Goal: Find specific page/section

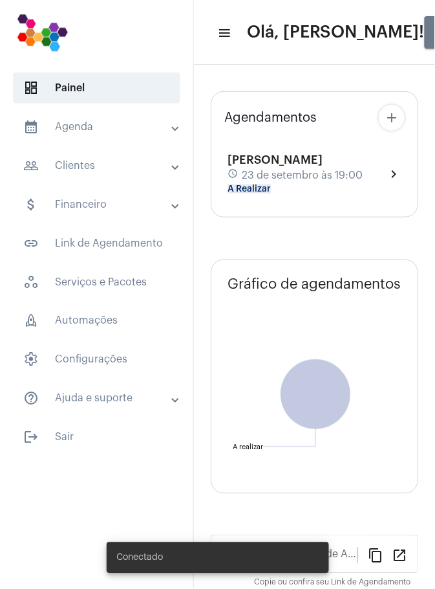
type input "[URL][DOMAIN_NAME]"
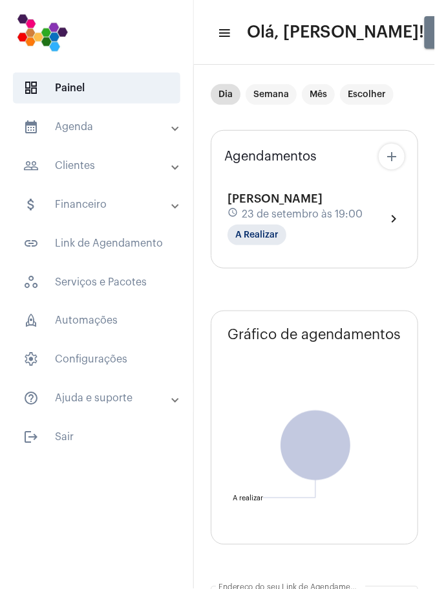
click at [101, 131] on mat-panel-title "calendar_month_outlined Agenda" at bounding box center [97, 127] width 149 height 16
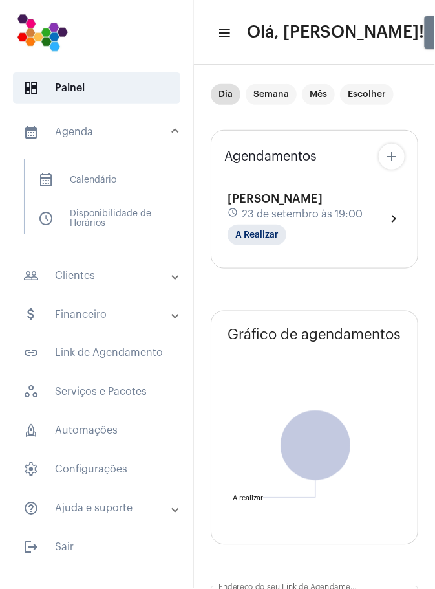
click at [104, 189] on span "calendar_month_outlined Calendário" at bounding box center [96, 179] width 136 height 31
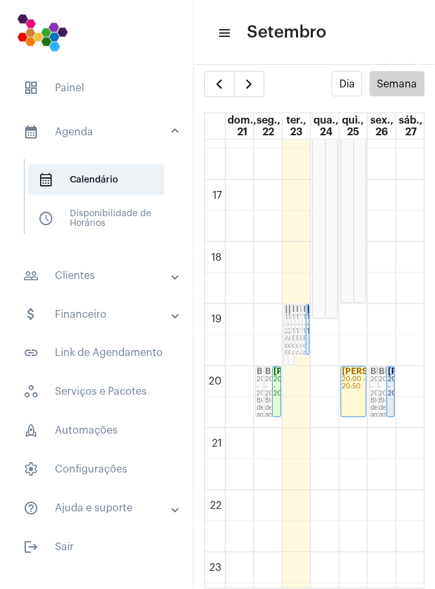
scroll to position [1020, 0]
